Goal: Transaction & Acquisition: Purchase product/service

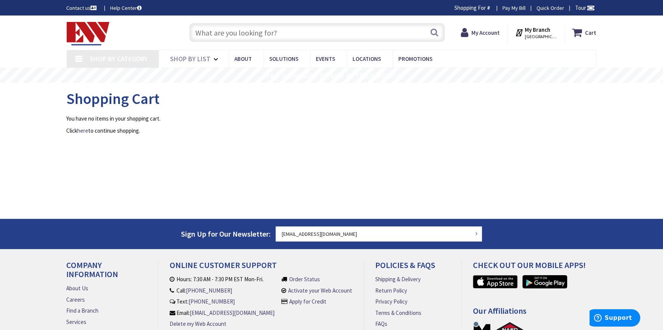
click at [218, 33] on input "text" at bounding box center [316, 32] width 255 height 19
paste input "DH362URK"
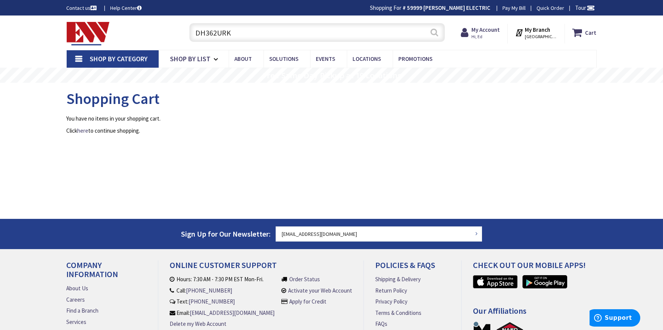
type input "DH362URK"
click at [436, 33] on button "Search" at bounding box center [434, 32] width 10 height 17
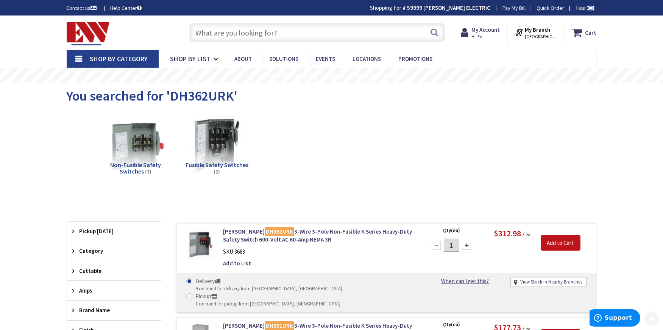
type input "[GEOGRAPHIC_DATA], [GEOGRAPHIC_DATA]"
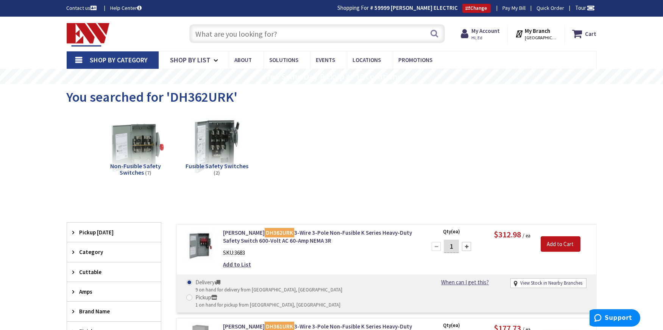
click at [423, 171] on div "Non-Fusible Safety Switches (7) Fusible Safety Switches (2)" at bounding box center [331, 152] width 503 height 81
click at [215, 37] on input "text" at bounding box center [316, 33] width 255 height 19
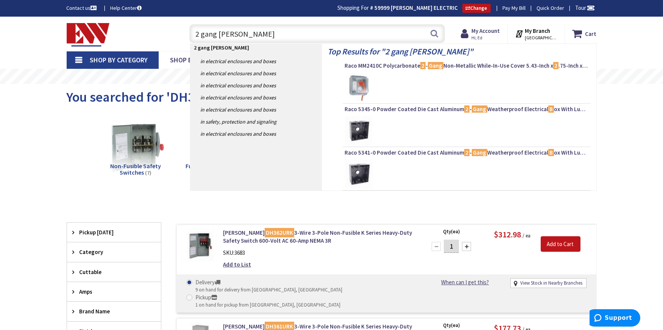
type input "2 gang Bell Box"
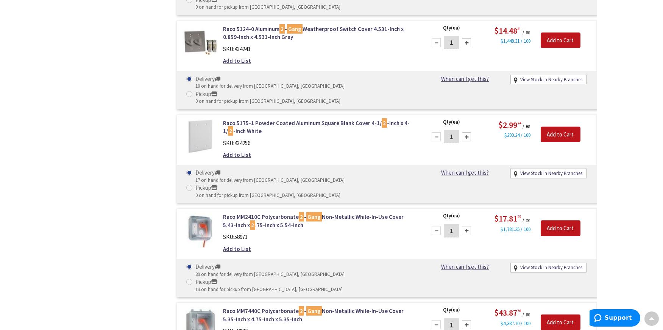
scroll to position [2336, 0]
